Goal: Transaction & Acquisition: Download file/media

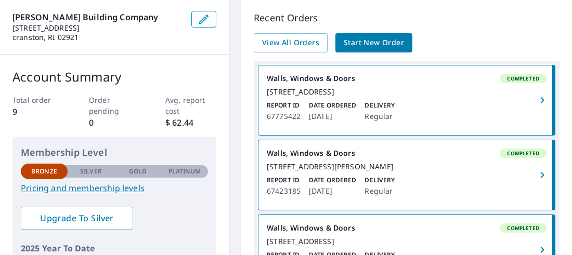
scroll to position [113, 0]
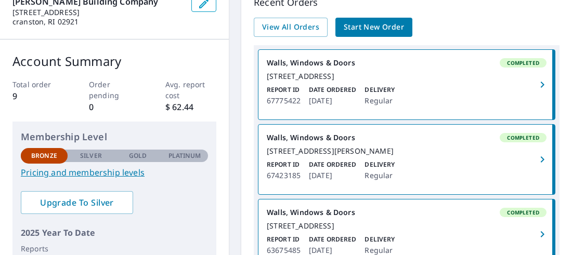
click at [292, 170] on p "Report ID" at bounding box center [284, 164] width 34 height 9
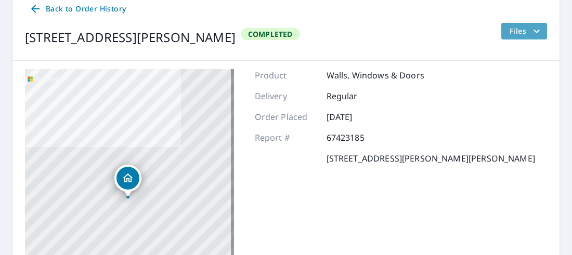
click at [530, 35] on icon "filesDropdownBtn-67423185" at bounding box center [536, 31] width 12 height 12
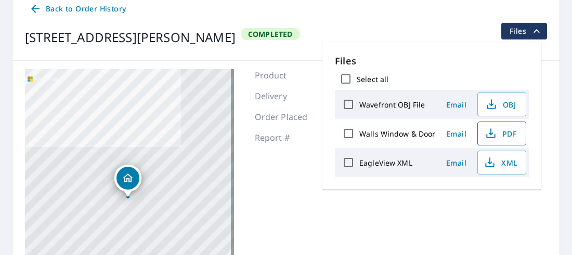
click at [509, 133] on span "PDF" at bounding box center [500, 133] width 33 height 12
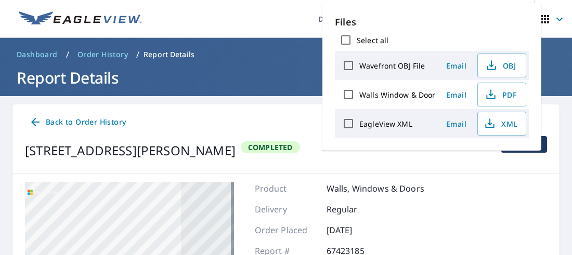
click at [247, 138] on div "[STREET_ADDRESS][PERSON_NAME] Completed" at bounding box center [162, 150] width 275 height 29
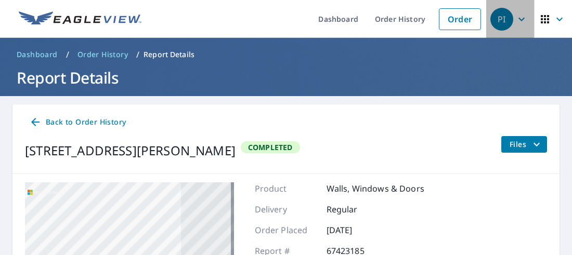
click at [518, 22] on icon "button" at bounding box center [521, 19] width 12 height 12
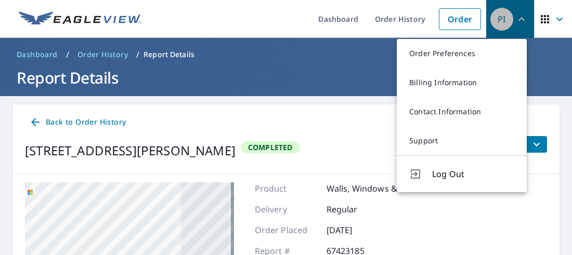
click at [518, 22] on icon "button" at bounding box center [521, 19] width 12 height 12
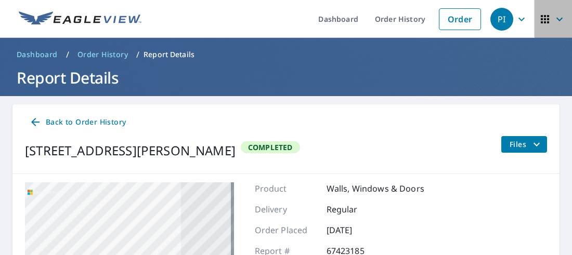
click at [556, 19] on icon "button" at bounding box center [559, 19] width 6 height 4
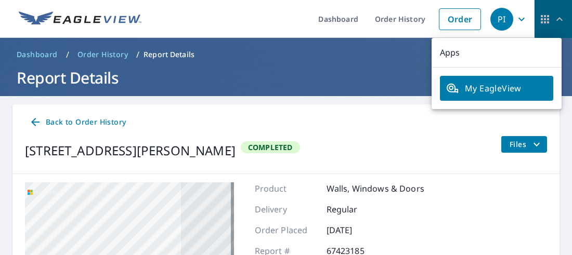
click at [554, 19] on icon "button" at bounding box center [559, 19] width 12 height 12
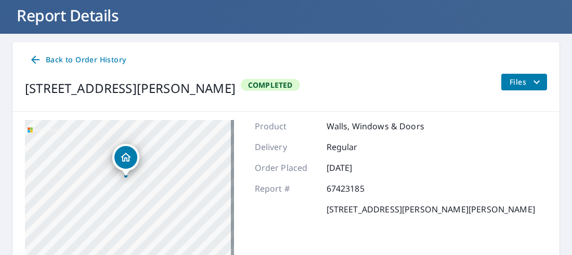
scroll to position [63, 0]
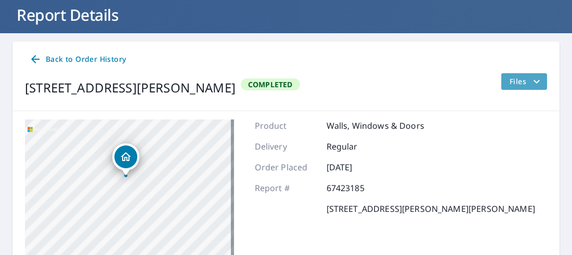
click at [531, 83] on icon "filesDropdownBtn-67423185" at bounding box center [536, 81] width 12 height 12
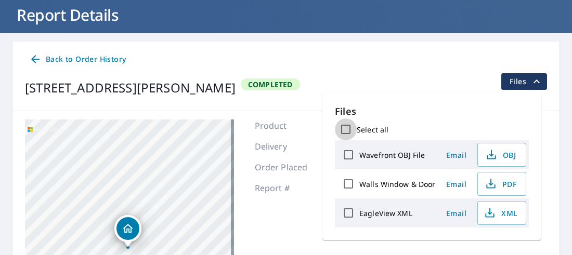
click at [345, 131] on input "Select all" at bounding box center [346, 130] width 22 height 22
checkbox input "true"
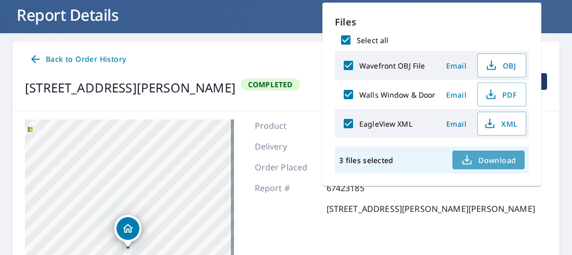
click at [455, 158] on button "Download" at bounding box center [488, 160] width 72 height 19
